Goal: Task Accomplishment & Management: Manage account settings

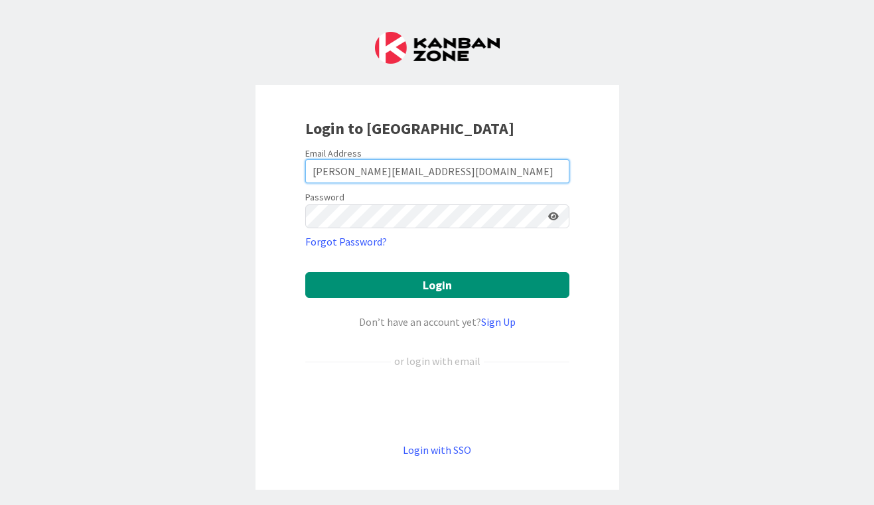
type input "[PERSON_NAME][EMAIL_ADDRESS][DOMAIN_NAME]"
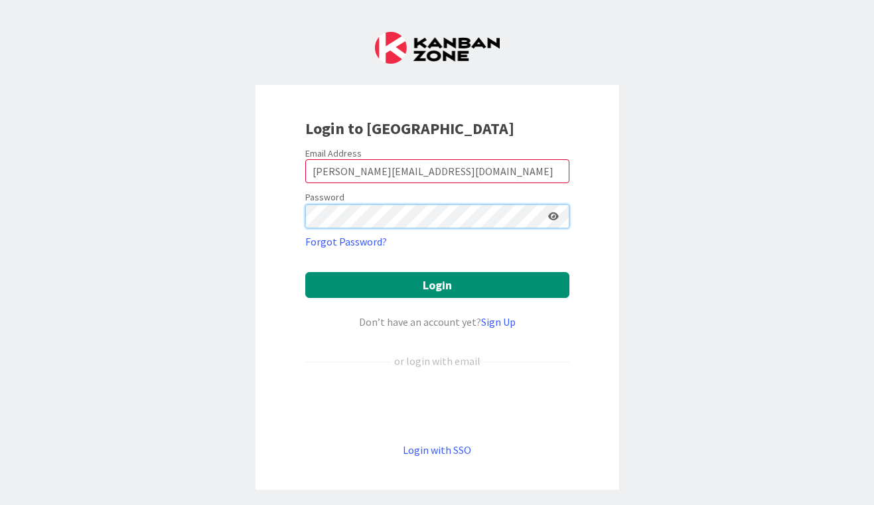
click at [437, 285] on button "Login" at bounding box center [437, 285] width 264 height 26
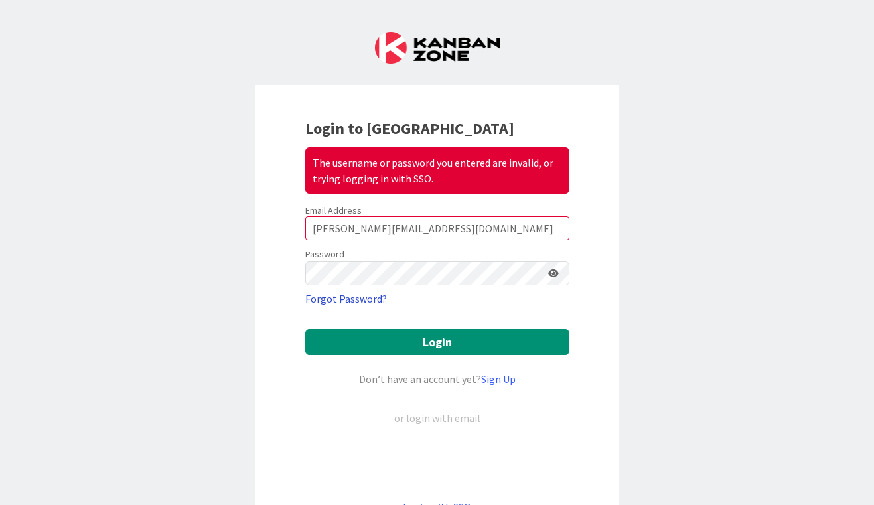
click at [380, 294] on link "Forgot Password?" at bounding box center [346, 299] width 82 height 16
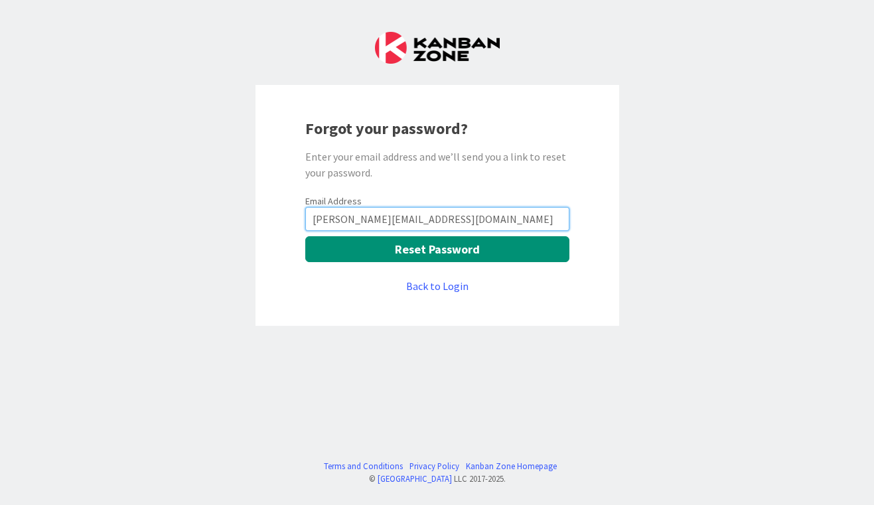
type input "jessica_leon@demarillac.org"
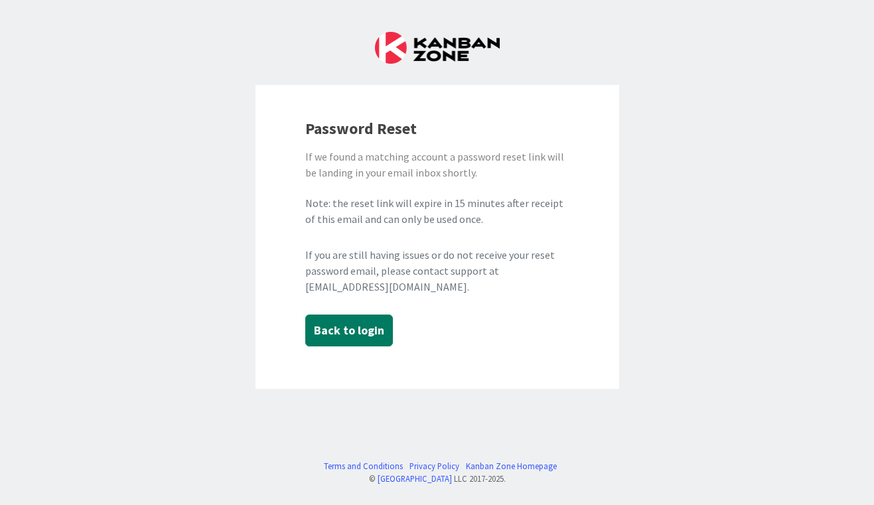
click at [350, 331] on button "Back to login" at bounding box center [349, 331] width 88 height 32
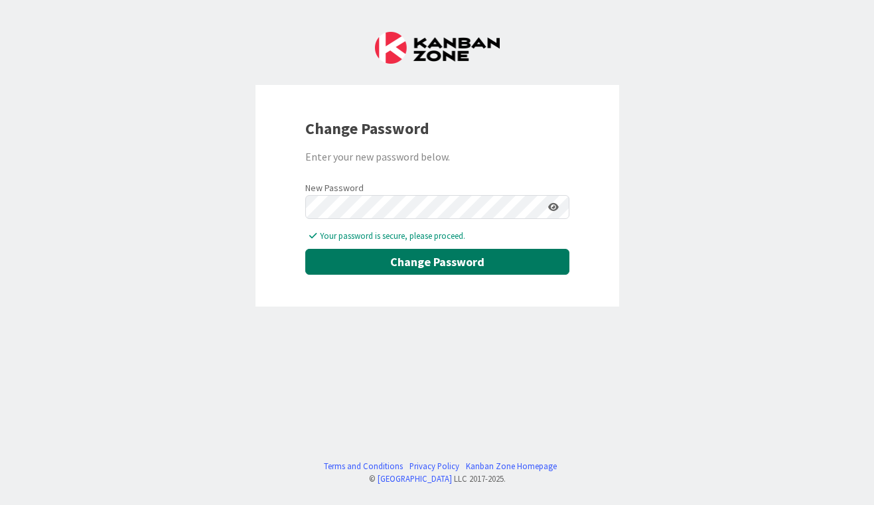
click at [444, 257] on button "Change Password" at bounding box center [437, 262] width 264 height 26
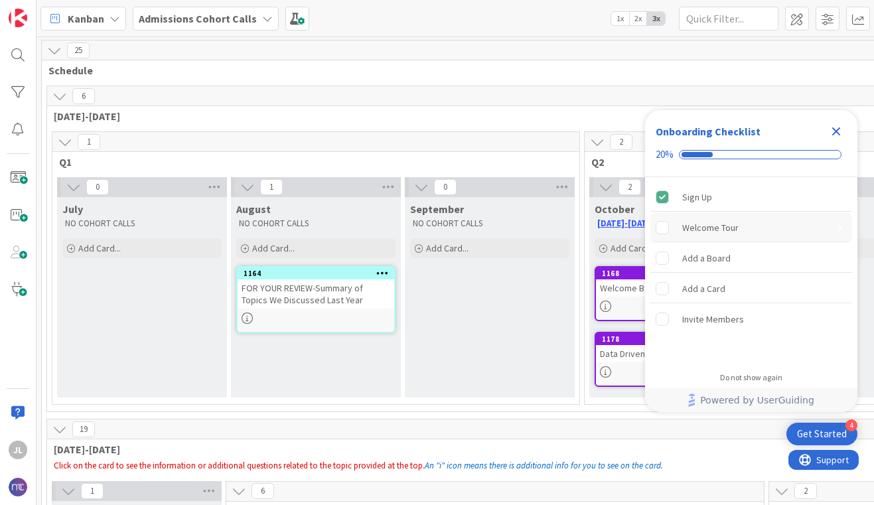
click at [705, 228] on div "Welcome Tour" at bounding box center [710, 228] width 56 height 16
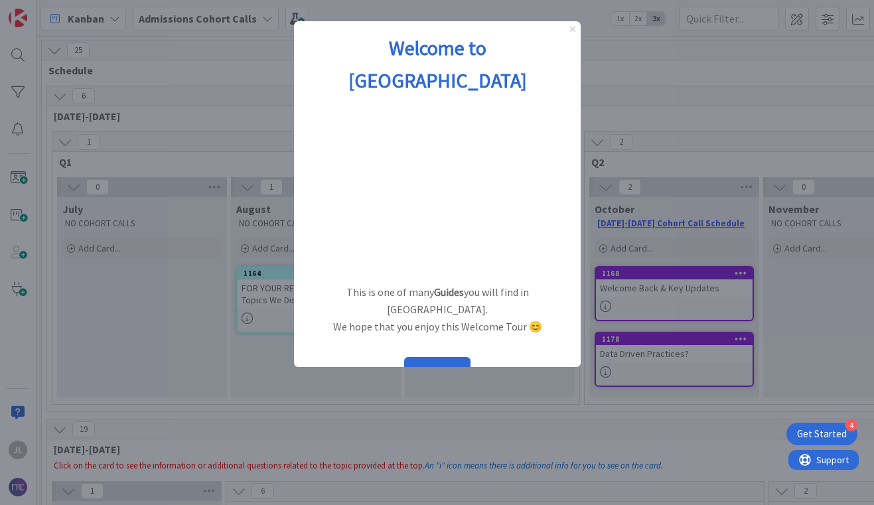
click at [570, 31] on icon "Close Preview" at bounding box center [571, 29] width 5 height 5
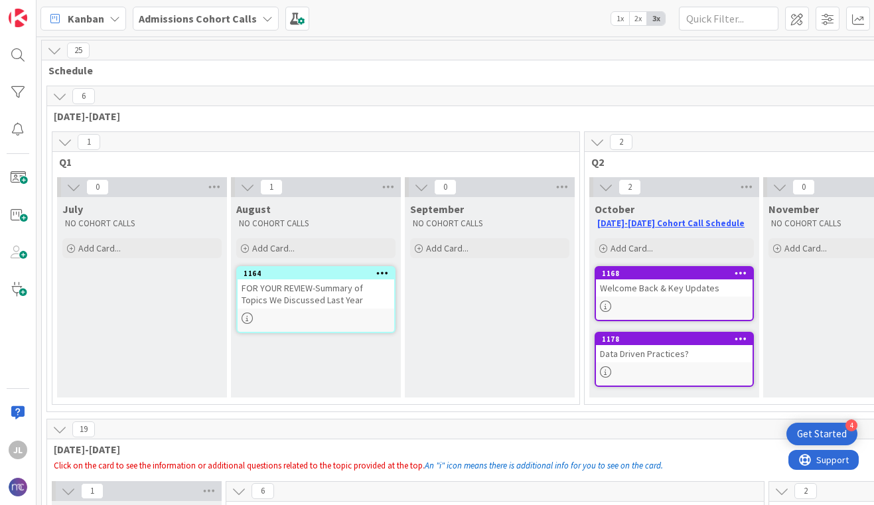
click at [262, 17] on icon at bounding box center [267, 18] width 11 height 11
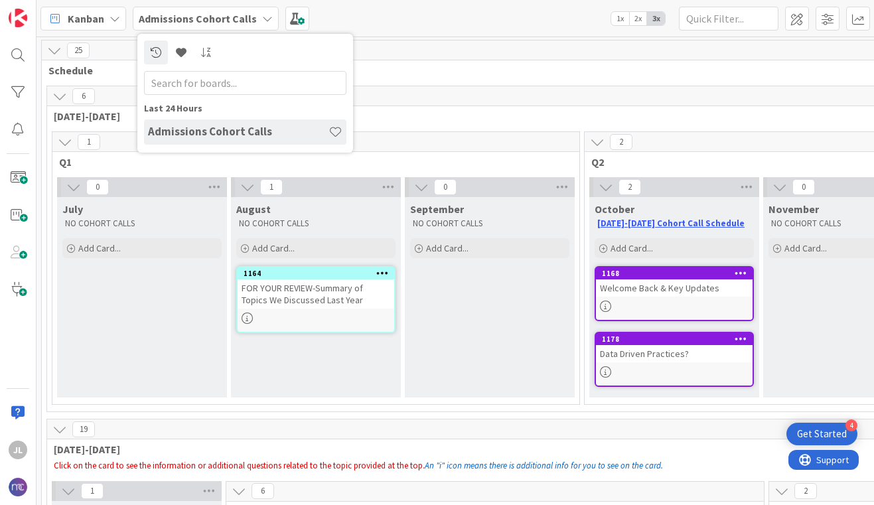
click at [482, 17] on div "Kanban Admissions Cohort Calls Last 24 Hours Admissions Cohort Calls 1x 2x 3x" at bounding box center [456, 18] width 838 height 37
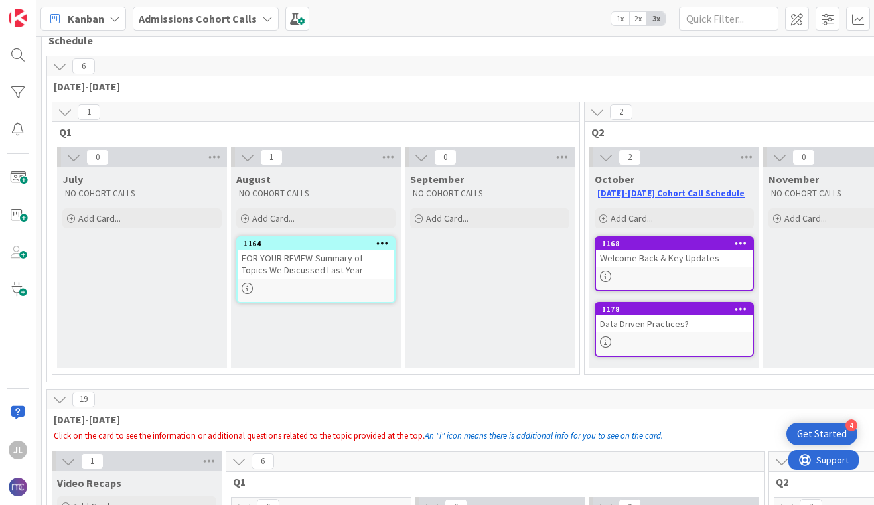
scroll to position [31, 0]
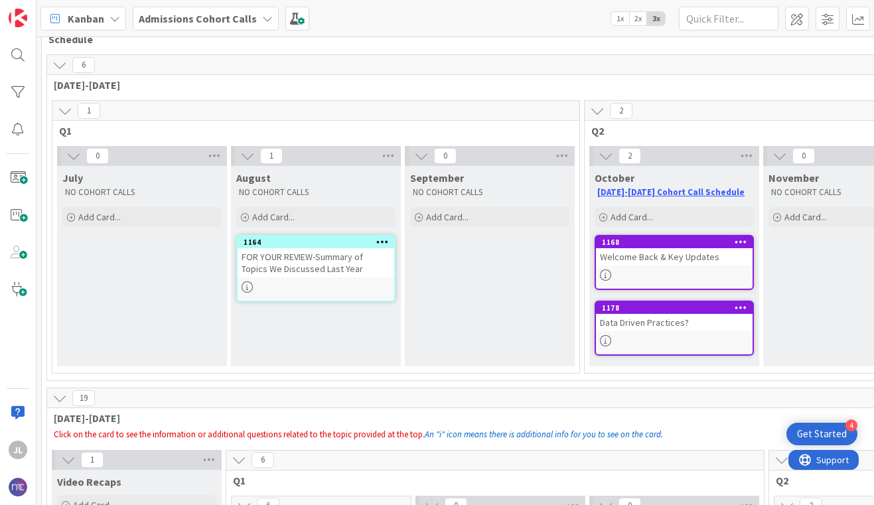
click at [332, 257] on div "FOR YOUR REVIEW-Summary of Topics We Discussed Last Year" at bounding box center [316, 262] width 157 height 29
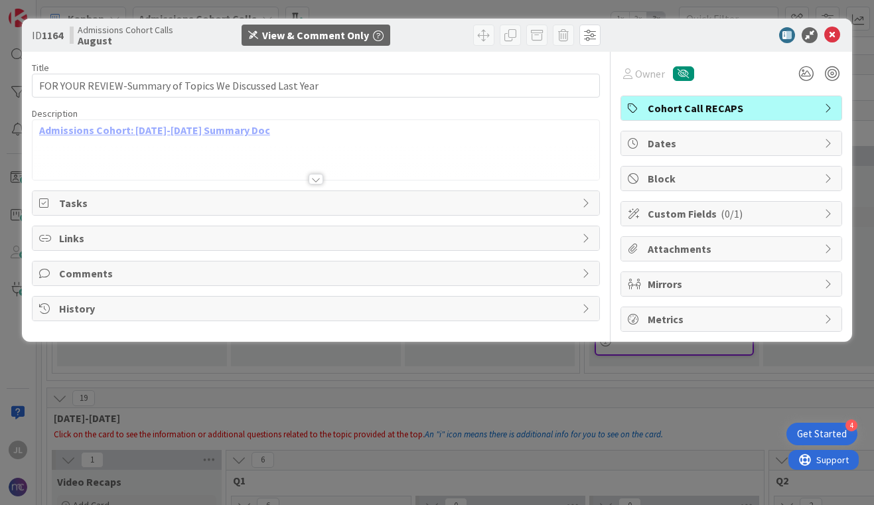
click at [173, 194] on div "Tasks" at bounding box center [316, 203] width 567 height 24
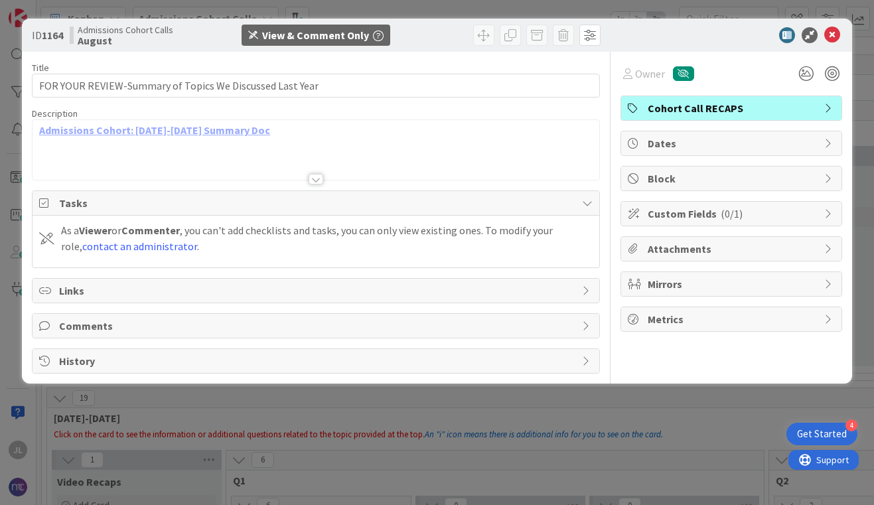
click at [143, 285] on span "Links" at bounding box center [317, 291] width 516 height 16
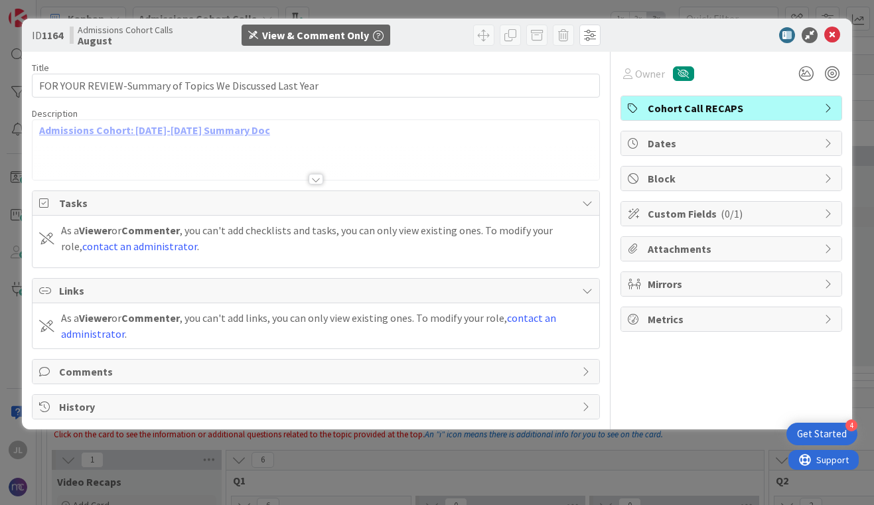
click at [708, 137] on span "Dates" at bounding box center [733, 143] width 170 height 16
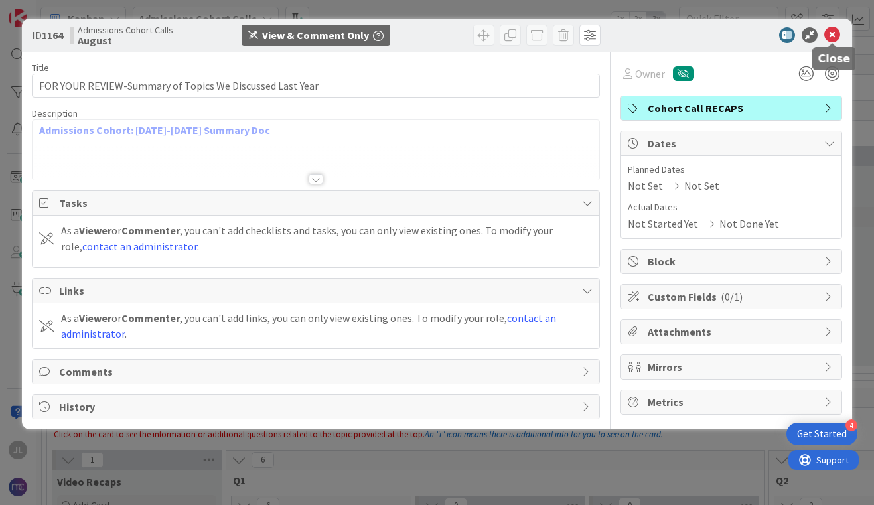
click at [828, 36] on icon at bounding box center [832, 35] width 16 height 16
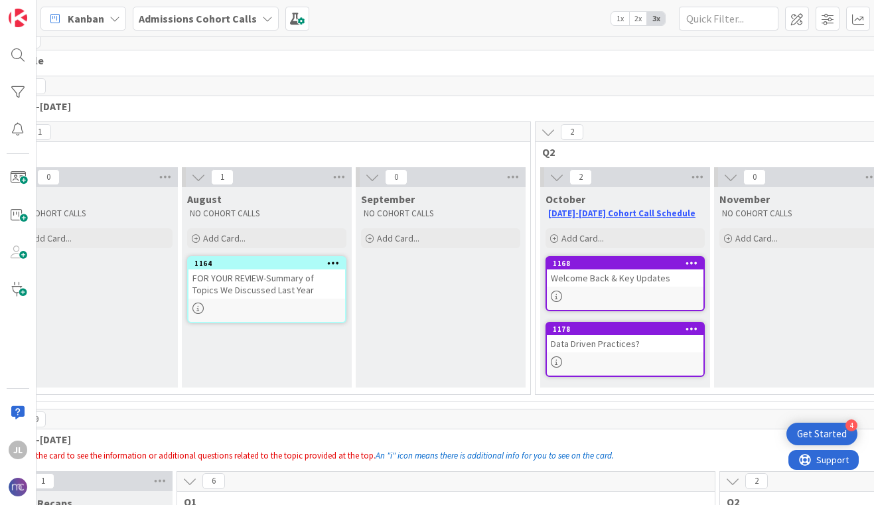
scroll to position [9, 58]
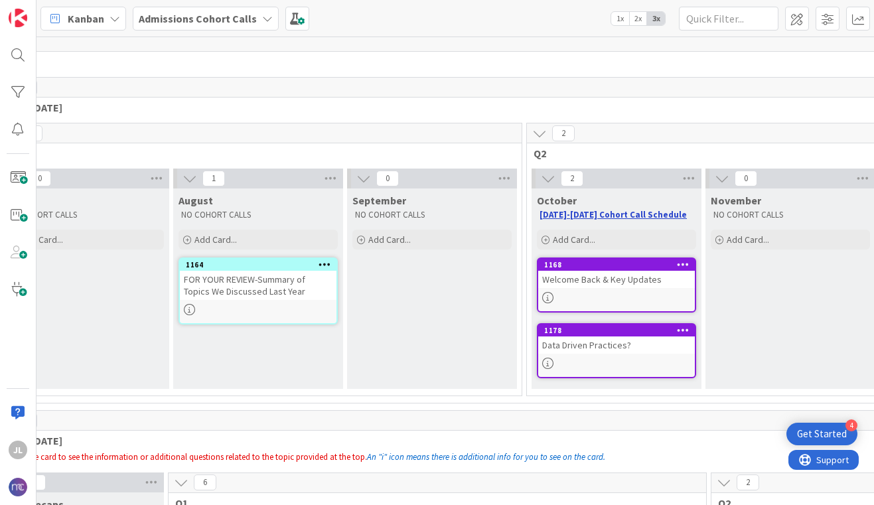
click at [619, 219] on link "[DATE]-[DATE] Cohort Call Schedule" at bounding box center [613, 214] width 147 height 11
click at [638, 284] on div "Welcome Back & Key Updates" at bounding box center [616, 279] width 157 height 17
